Goal: Task Accomplishment & Management: Manage account settings

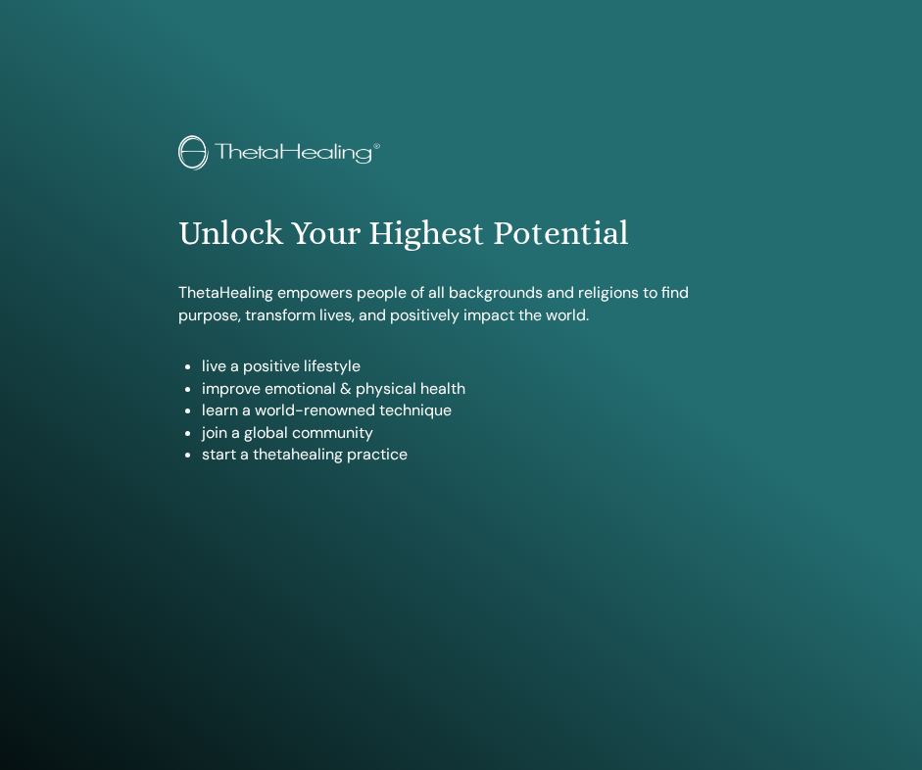
scroll to position [990, 0]
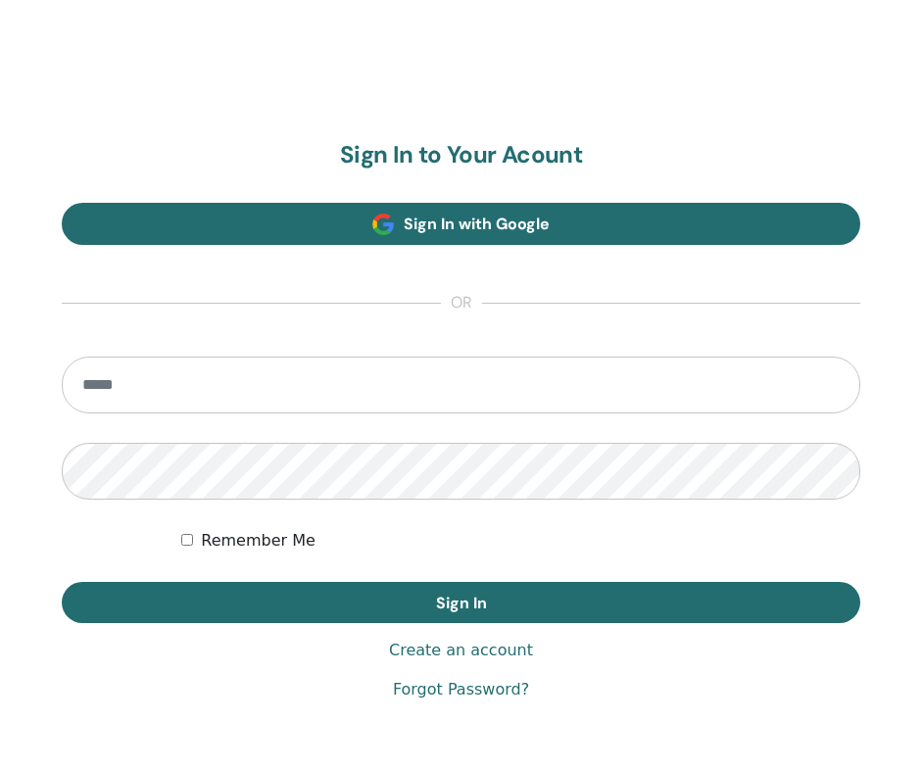
click at [191, 221] on link "Sign In with Google" at bounding box center [461, 224] width 799 height 42
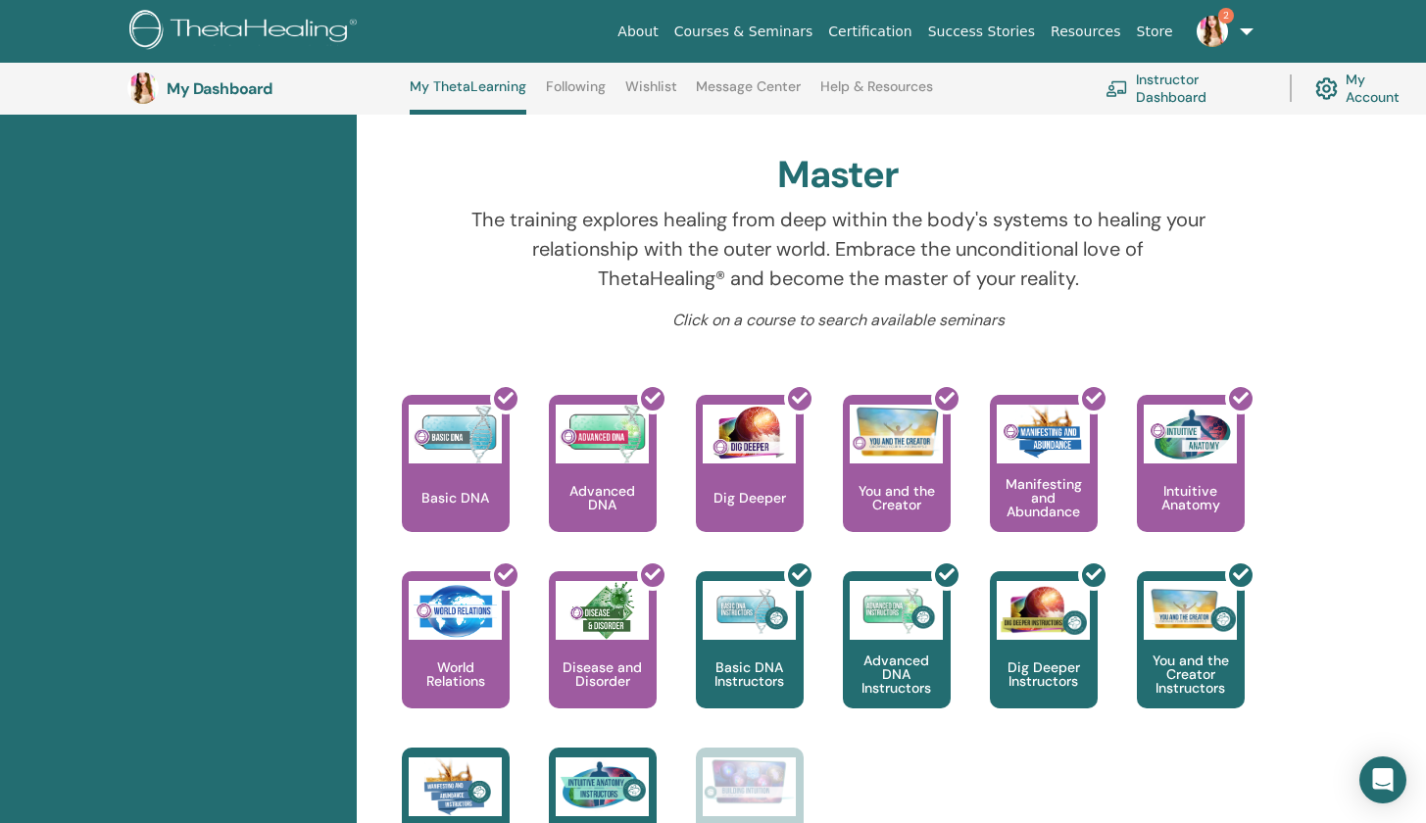
scroll to position [405, 0]
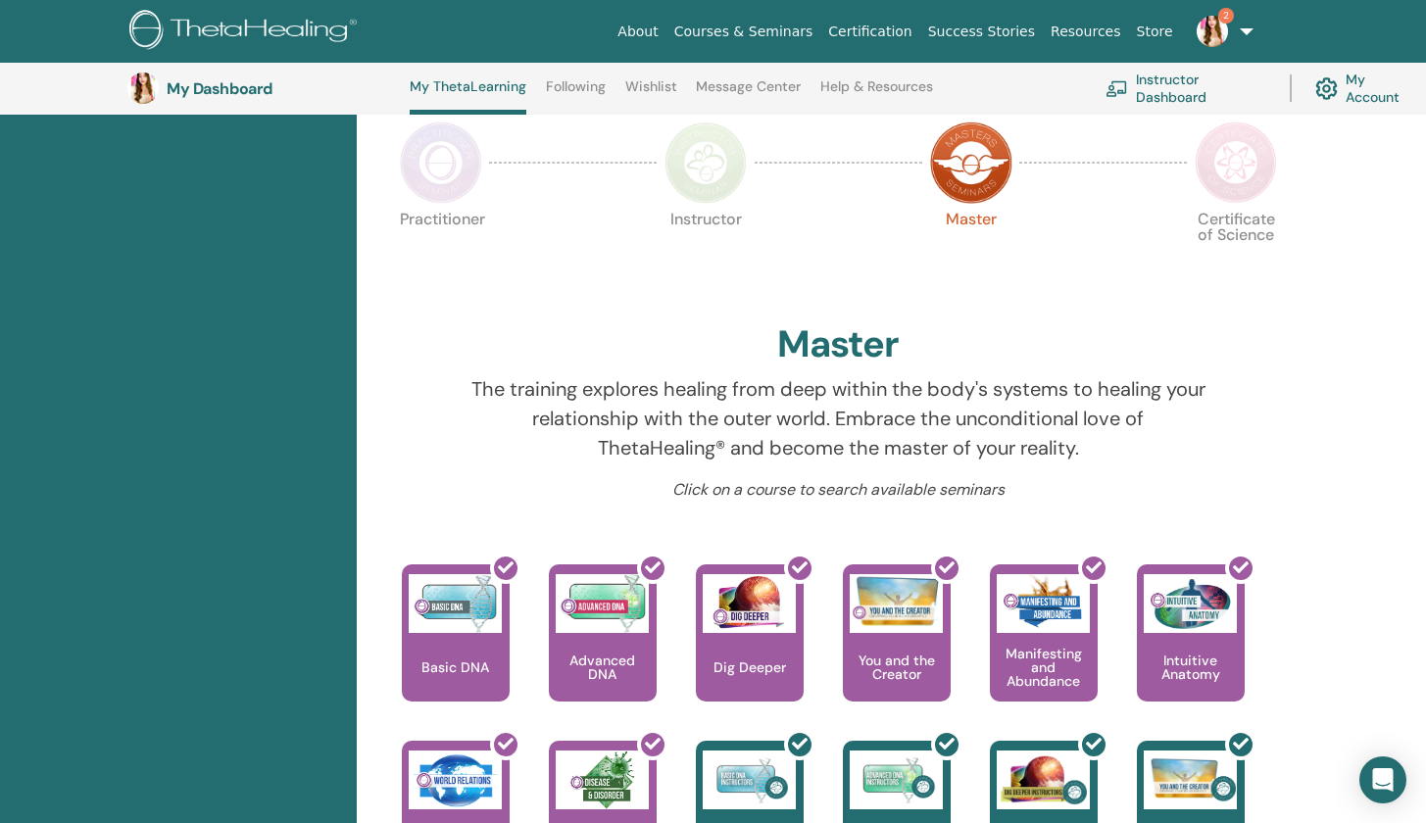
click at [921, 235] on div "Practitioner Instructor Master Certificate of Science" at bounding box center [838, 261] width 893 height 106
click at [921, 149] on img at bounding box center [1235, 162] width 82 height 82
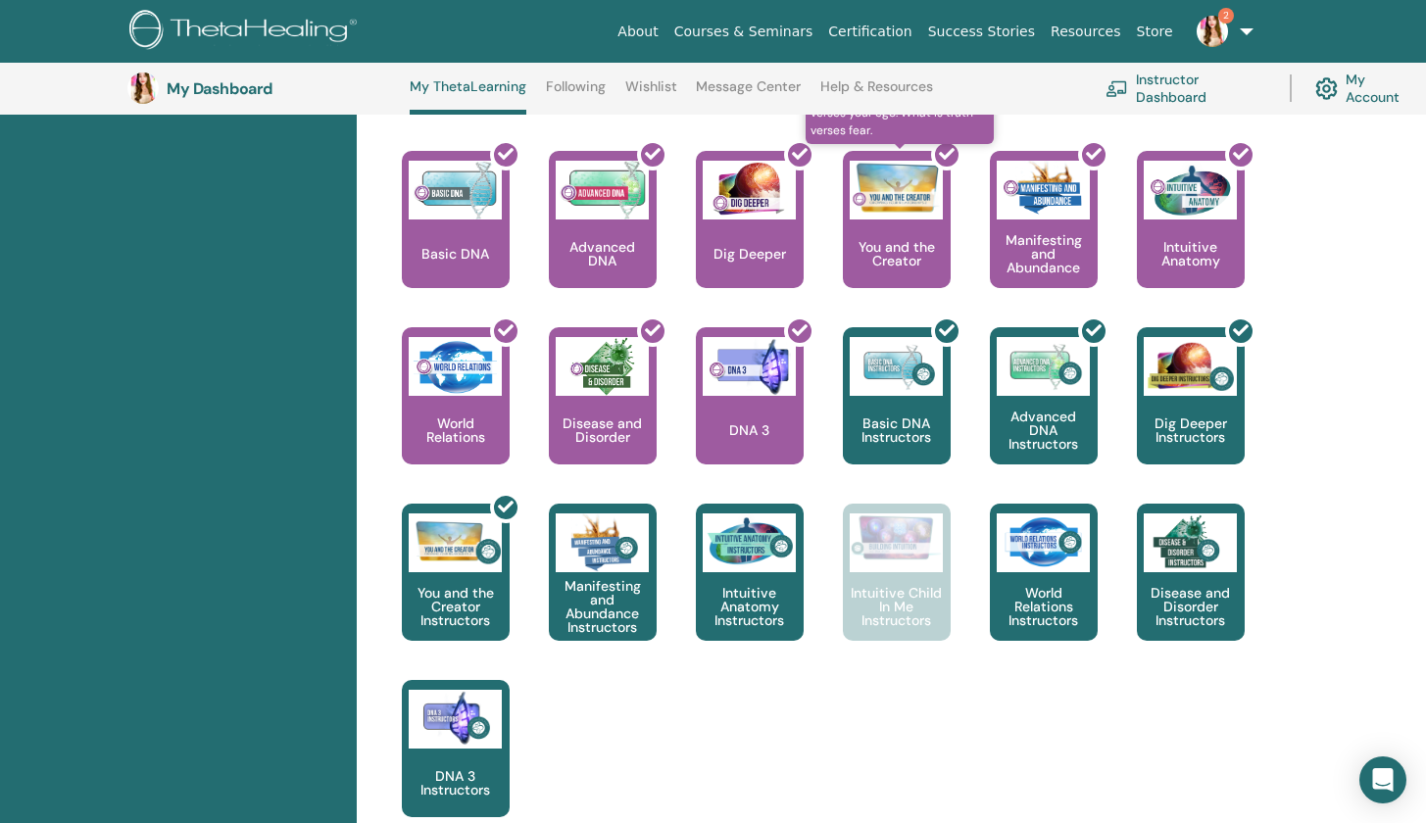
scroll to position [793, 0]
